Goal: Transaction & Acquisition: Subscribe to service/newsletter

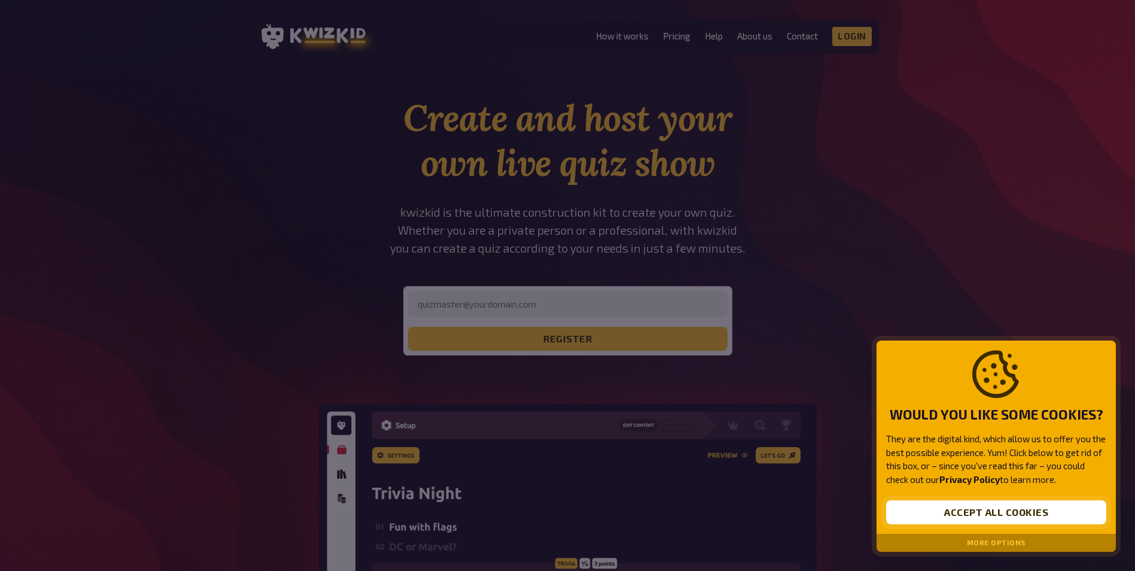
drag, startPoint x: 1035, startPoint y: 518, endPoint x: 999, endPoint y: 502, distance: 39.9
click at [1035, 518] on button "Accept all cookies" at bounding box center [996, 512] width 220 height 24
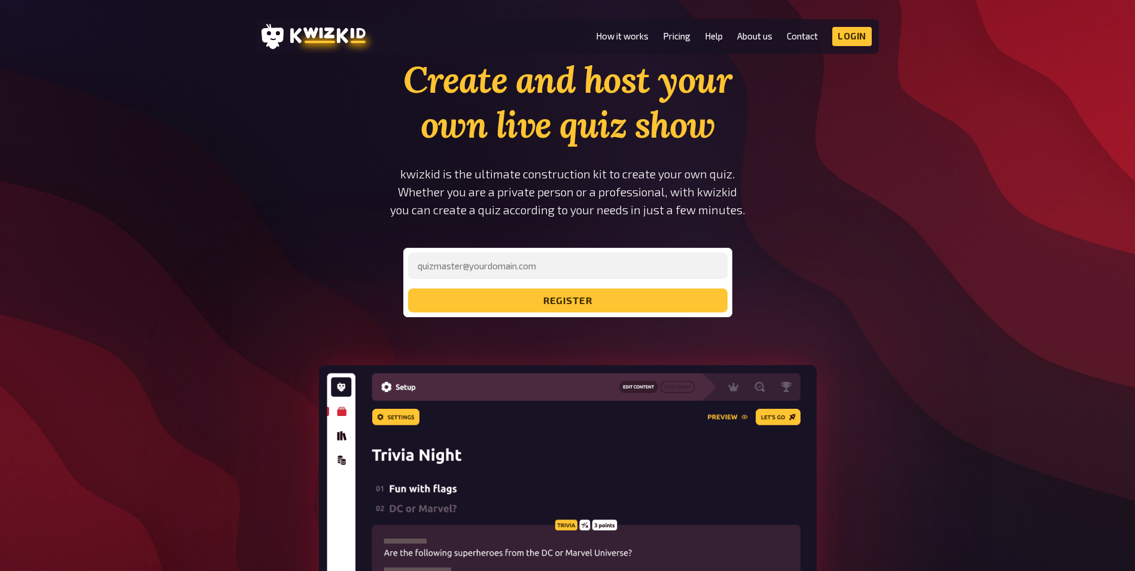
scroll to position [60, 0]
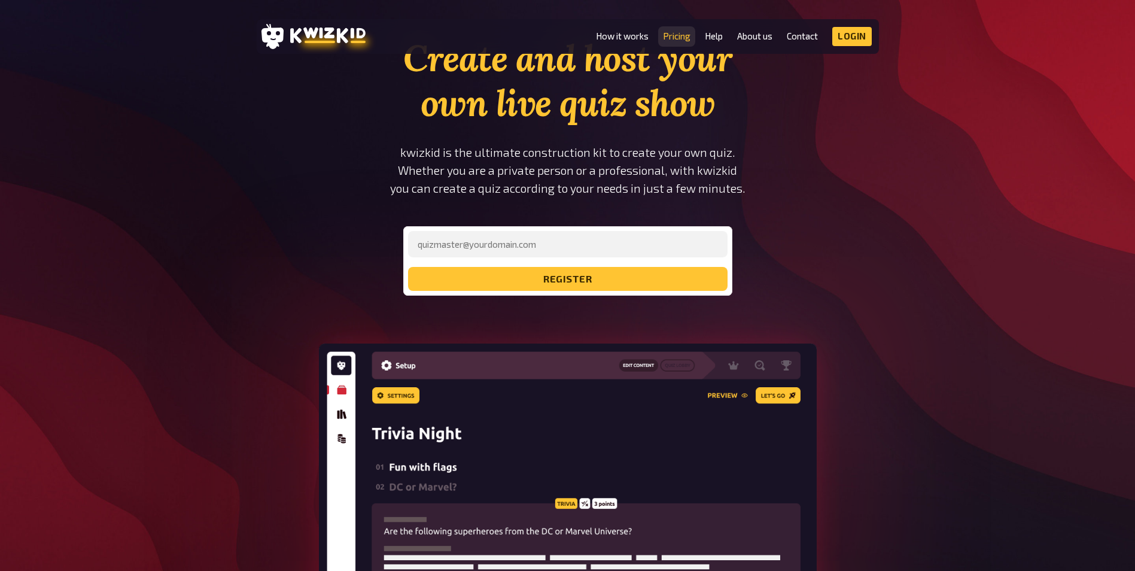
click at [666, 36] on link "Pricing" at bounding box center [677, 36] width 28 height 10
